Goal: Task Accomplishment & Management: Complete application form

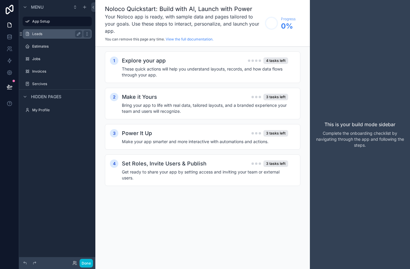
click at [60, 33] on label "Leads" at bounding box center [56, 34] width 48 height 5
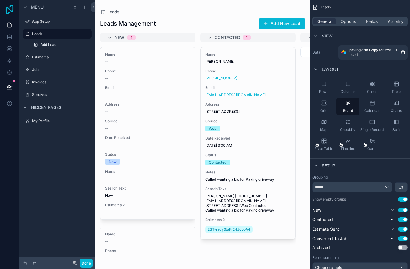
click at [7, 14] on icon at bounding box center [10, 10] width 8 height 10
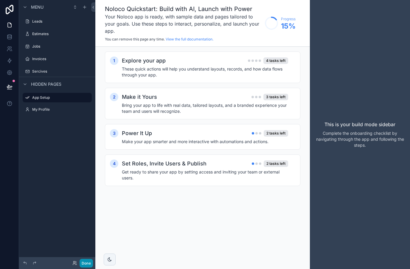
click at [89, 263] on button "Done" at bounding box center [86, 263] width 13 height 9
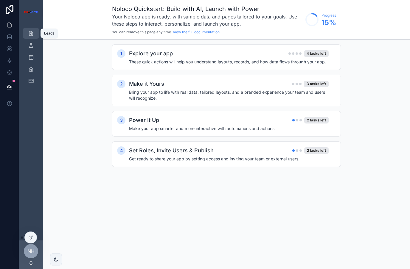
click at [35, 33] on div "Leads" at bounding box center [31, 34] width 10 height 10
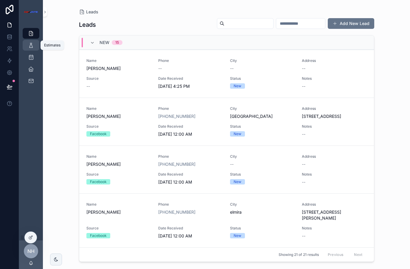
click at [33, 46] on icon "scrollable content" at bounding box center [31, 45] width 6 height 6
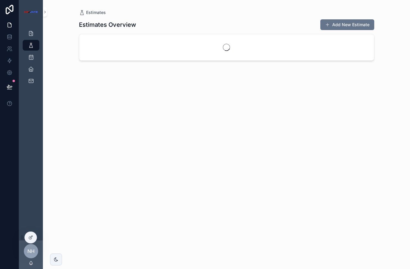
click at [34, 39] on div "Leads" at bounding box center [31, 33] width 24 height 12
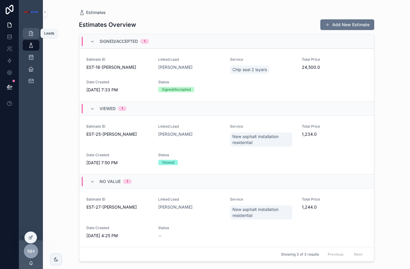
click at [32, 35] on icon "scrollable content" at bounding box center [31, 33] width 6 height 6
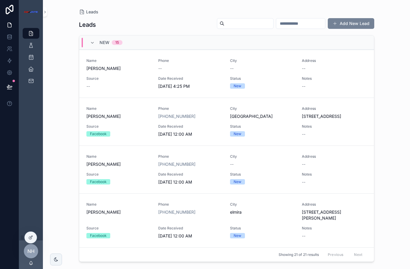
click at [353, 24] on button "Add New Lead" at bounding box center [351, 23] width 46 height 11
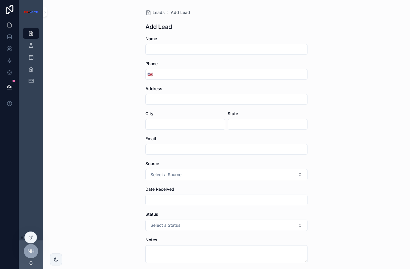
click at [289, 49] on input "scrollable content" at bounding box center [227, 49] width 162 height 8
type input "**********"
type input "********"
type input "**"
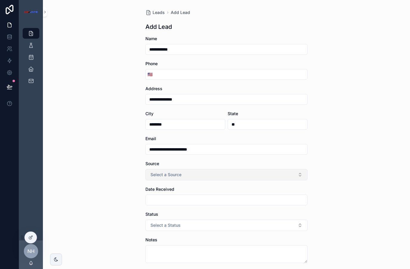
type input "**********"
click at [246, 177] on button "Select a Source" at bounding box center [226, 174] width 162 height 11
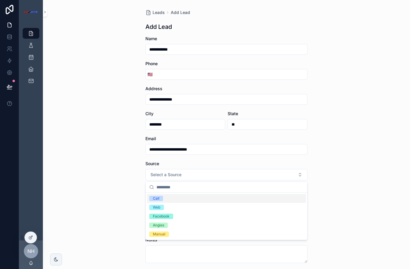
click at [200, 202] on div "Call" at bounding box center [226, 198] width 159 height 9
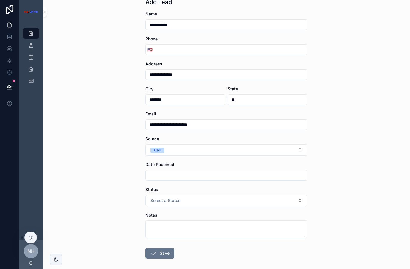
scroll to position [25, 0]
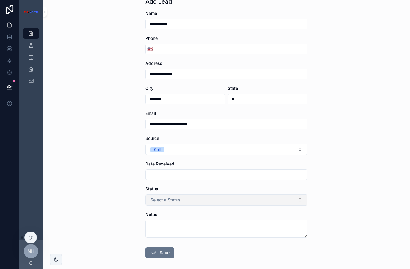
click at [205, 200] on button "Select a Status" at bounding box center [226, 200] width 162 height 11
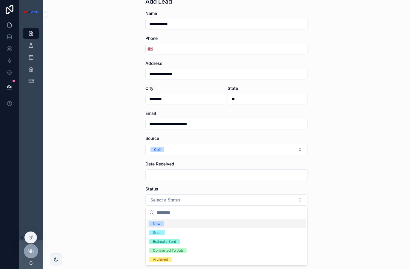
click at [183, 224] on div "New" at bounding box center [226, 224] width 159 height 9
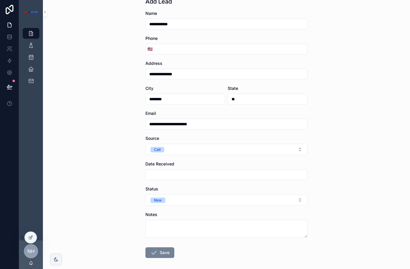
click at [163, 252] on button "Save" at bounding box center [159, 253] width 29 height 11
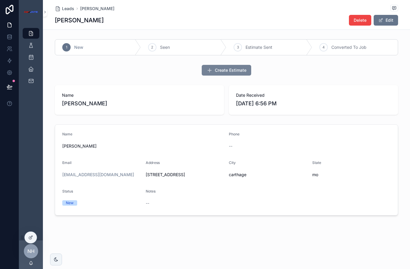
click at [227, 71] on span "Create Estimate" at bounding box center [231, 70] width 32 height 6
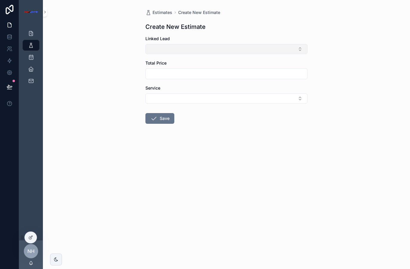
click at [237, 51] on button "Select Button" at bounding box center [226, 49] width 162 height 10
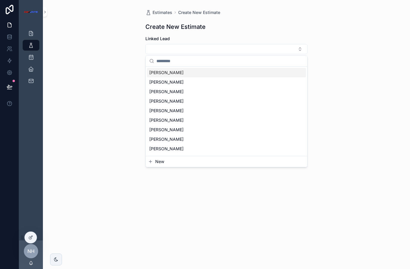
click at [219, 73] on div "[PERSON_NAME]" at bounding box center [226, 73] width 159 height 10
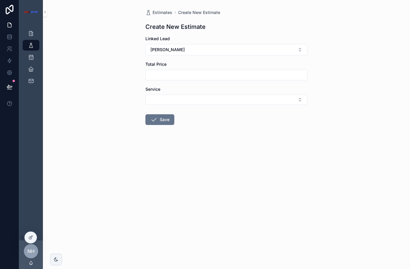
click at [215, 75] on input "scrollable content" at bounding box center [227, 75] width 162 height 8
click at [208, 100] on button "Select Button" at bounding box center [226, 100] width 162 height 10
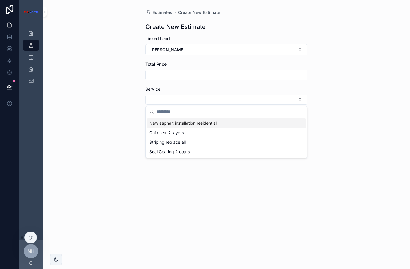
click at [195, 127] on div "New asphalt installation residential" at bounding box center [226, 124] width 159 height 10
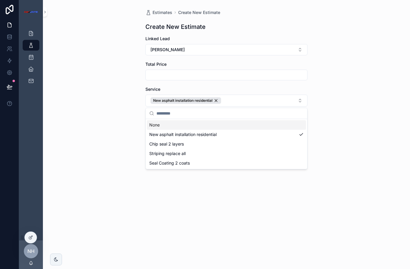
click at [374, 130] on div "Estimates Create New Estimate Create New Estimate Linked Lead Roman gibson Tota…" at bounding box center [226, 134] width 367 height 269
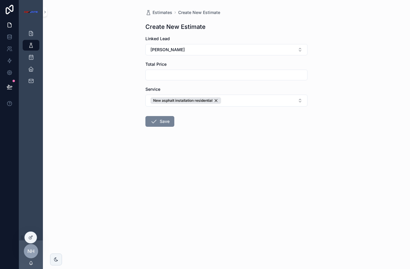
click at [168, 122] on button "Save" at bounding box center [159, 121] width 29 height 11
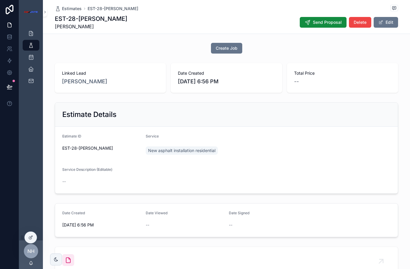
scroll to position [27, 0]
click at [97, 168] on span "Service Description (Editable)" at bounding box center [87, 169] width 50 height 4
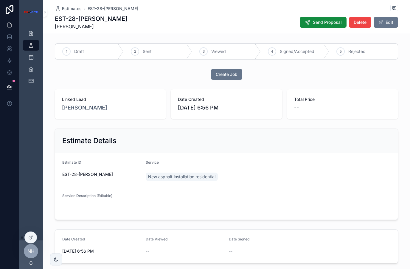
scroll to position [69, 0]
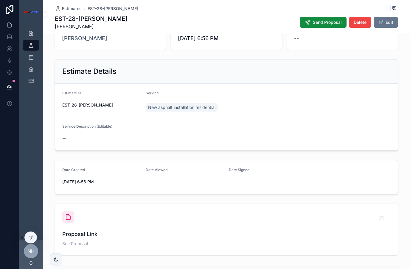
click at [81, 132] on div "Service Description (Editable) --" at bounding box center [226, 133] width 328 height 19
click at [32, 78] on div "Sercives" at bounding box center [31, 81] width 10 height 10
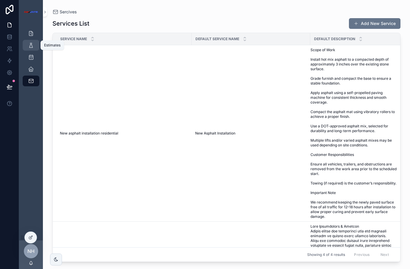
click at [32, 44] on icon "scrollable content" at bounding box center [31, 45] width 6 height 6
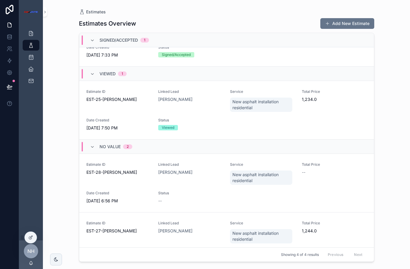
scroll to position [36, 0]
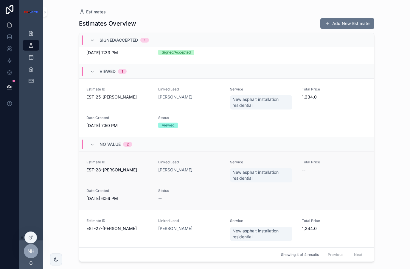
click at [194, 188] on div "Estimate ID EST-28-Roman gibson Linked Lead Roman gibson Service New asphalt in…" at bounding box center [226, 181] width 280 height 42
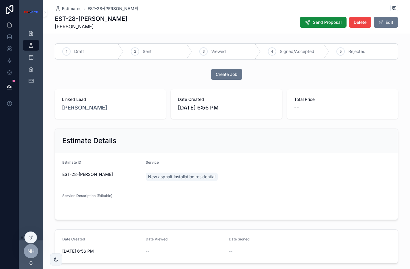
scroll to position [29, 0]
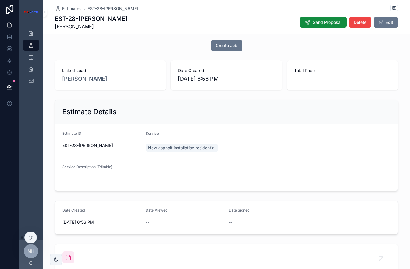
click at [65, 174] on div "Service Description (Editable) --" at bounding box center [226, 174] width 328 height 19
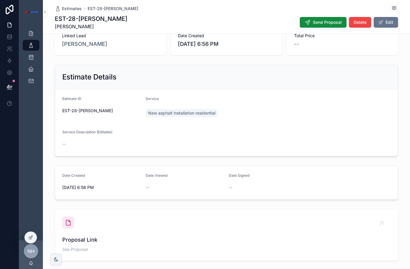
scroll to position [51, 0]
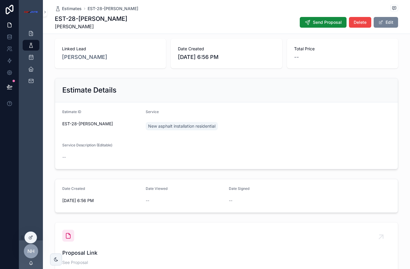
click at [394, 22] on button "Edit" at bounding box center [386, 22] width 24 height 11
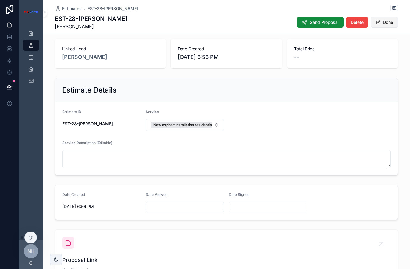
click at [394, 22] on button "Done" at bounding box center [384, 22] width 27 height 11
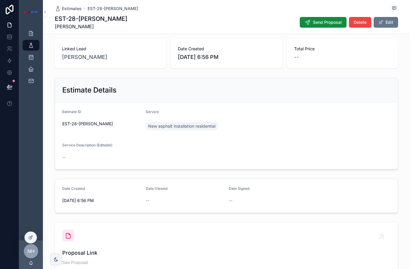
click at [186, 153] on div "--" at bounding box center [226, 158] width 328 height 10
click at [133, 162] on form "Estimate ID EST-28-Roman gibson Service New asphalt installation residential Se…" at bounding box center [226, 136] width 343 height 67
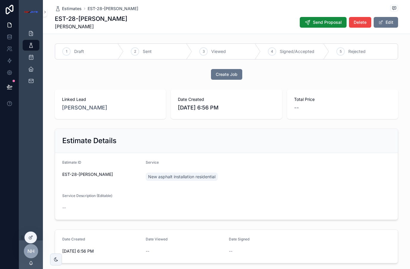
scroll to position [0, 0]
click at [34, 83] on icon "scrollable content" at bounding box center [31, 81] width 6 height 6
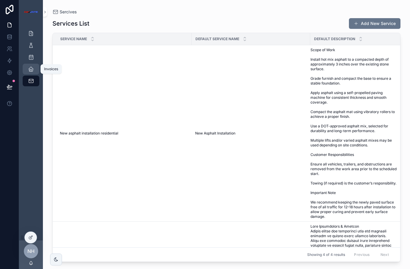
click at [33, 70] on icon "scrollable content" at bounding box center [31, 69] width 6 height 6
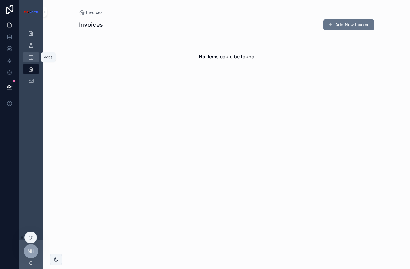
click at [34, 54] on div "Jobs" at bounding box center [31, 57] width 10 height 10
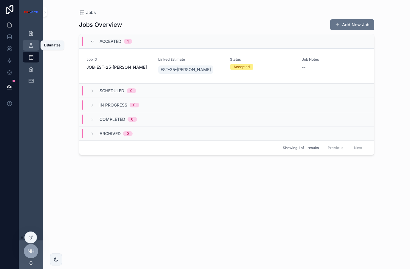
click at [35, 42] on div "Estimates" at bounding box center [31, 46] width 10 height 10
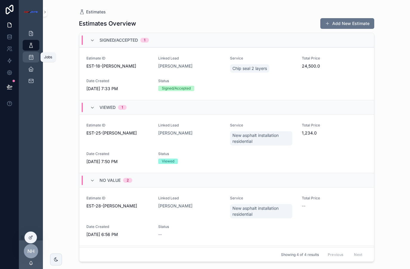
click at [33, 55] on icon "scrollable content" at bounding box center [31, 57] width 6 height 6
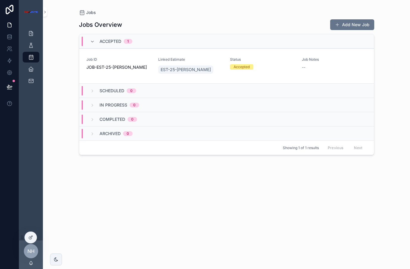
click at [10, 7] on icon at bounding box center [10, 10] width 8 height 10
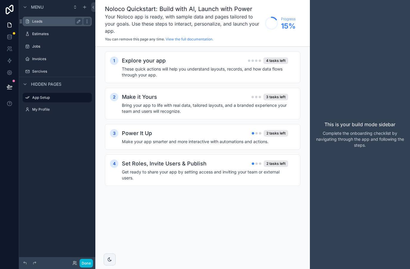
click at [55, 18] on div "Leads" at bounding box center [57, 21] width 50 height 7
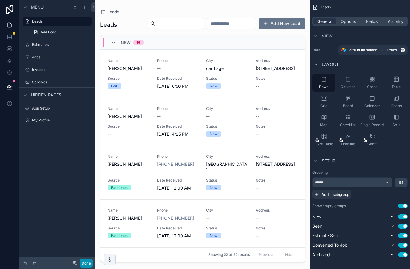
click at [89, 266] on button "Done" at bounding box center [86, 263] width 13 height 9
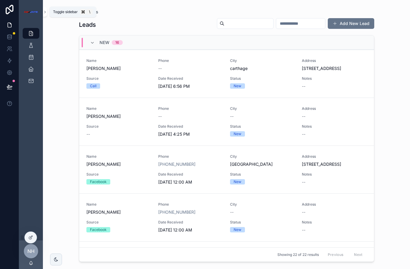
click at [45, 12] on icon "scrollable content" at bounding box center [44, 12] width 1 height 2
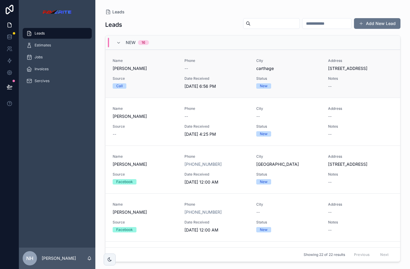
scroll to position [36, 0]
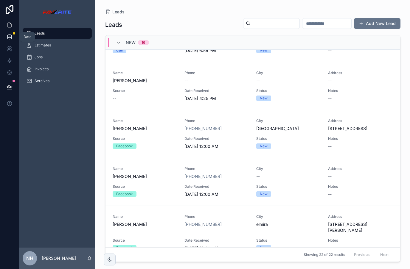
click at [8, 34] on icon at bounding box center [10, 37] width 6 height 6
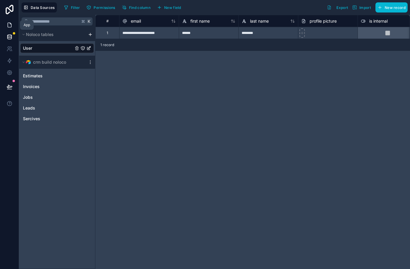
click at [12, 24] on icon at bounding box center [10, 25] width 6 height 6
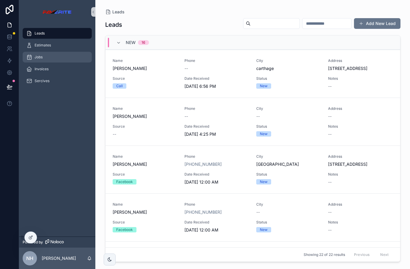
click at [44, 52] on div "Jobs" at bounding box center [57, 57] width 62 height 10
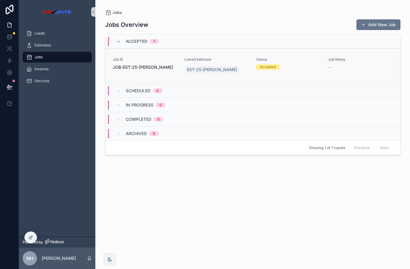
click at [169, 57] on div "Job ID JOB-EST-25-[PERSON_NAME]" at bounding box center [145, 66] width 65 height 18
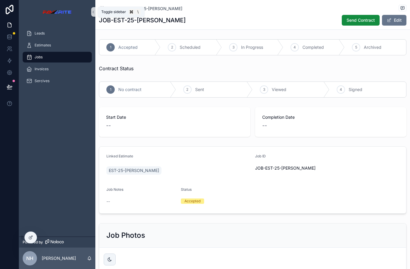
click at [93, 14] on button "scrollable content" at bounding box center [93, 12] width 4 height 10
